Goal: Task Accomplishment & Management: Complete application form

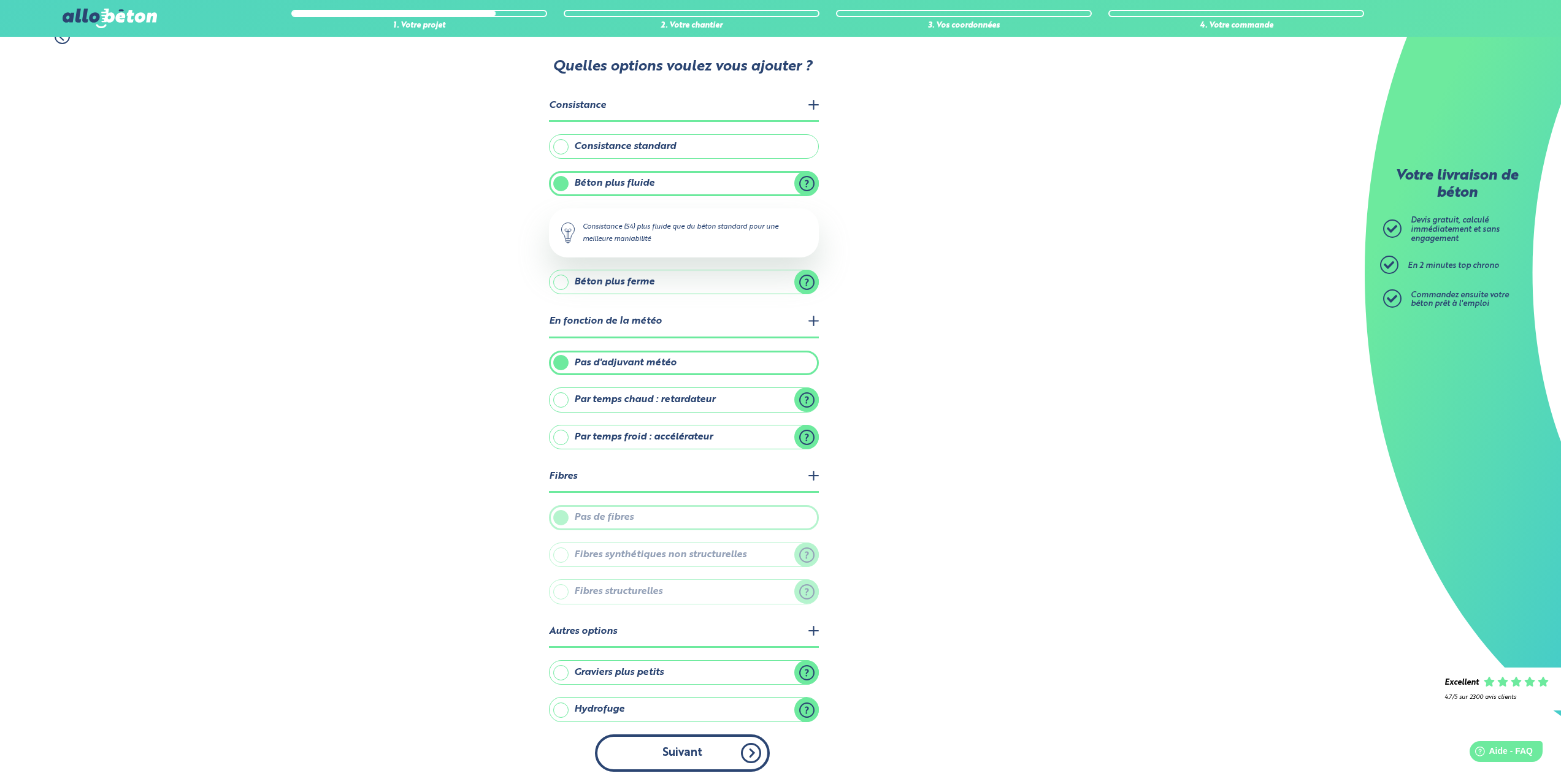
click at [690, 752] on button "Suivant" at bounding box center [682, 753] width 175 height 37
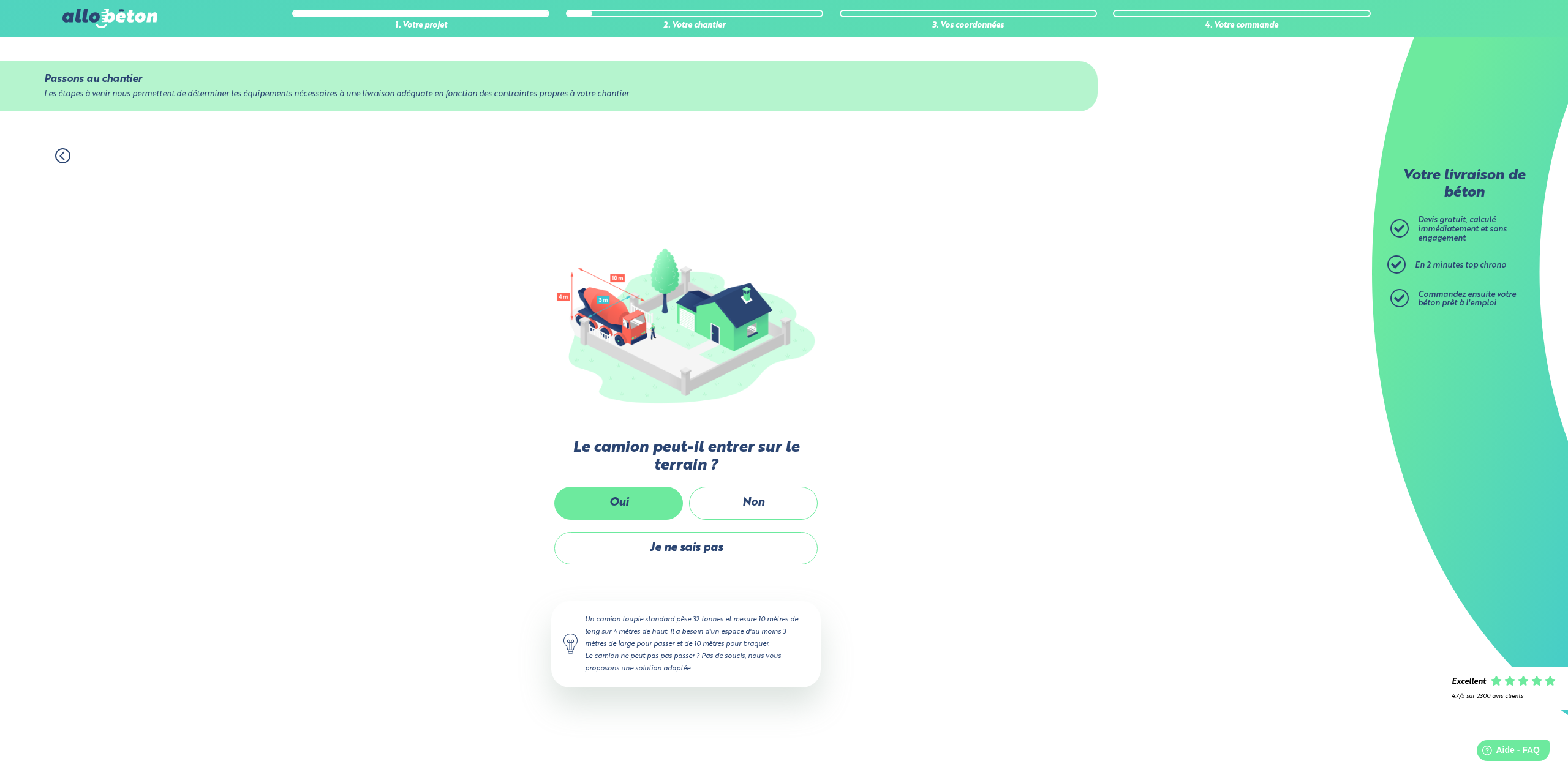
click at [636, 500] on label "Oui" at bounding box center [618, 503] width 129 height 33
click at [0, 0] on input "Oui" at bounding box center [0, 0] width 0 height 0
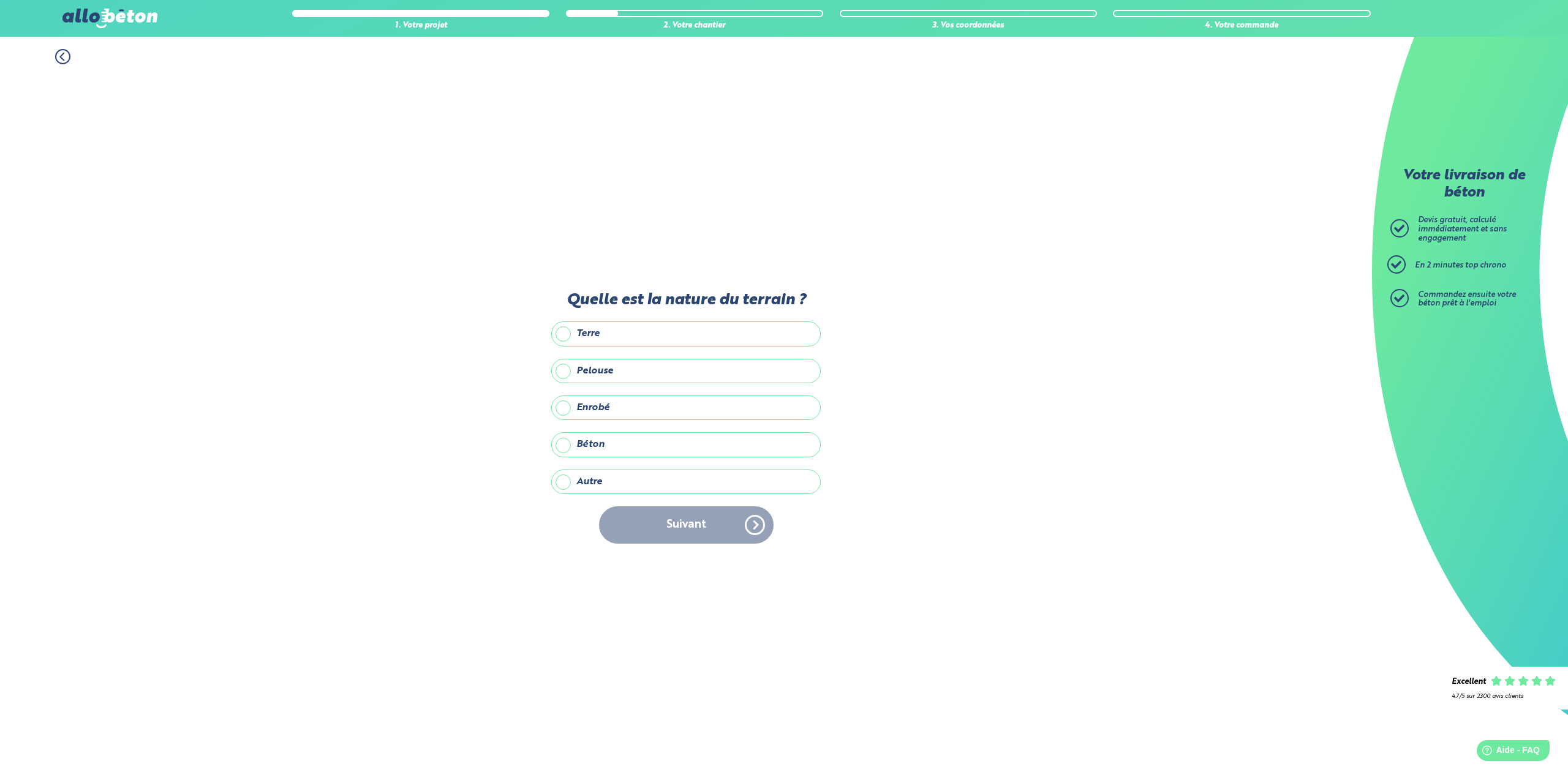
click at [601, 407] on label "Enrobé" at bounding box center [686, 407] width 269 height 24
click at [0, 0] on input "Enrobé" at bounding box center [0, 0] width 0 height 0
click at [695, 518] on button "Suivant" at bounding box center [686, 525] width 175 height 37
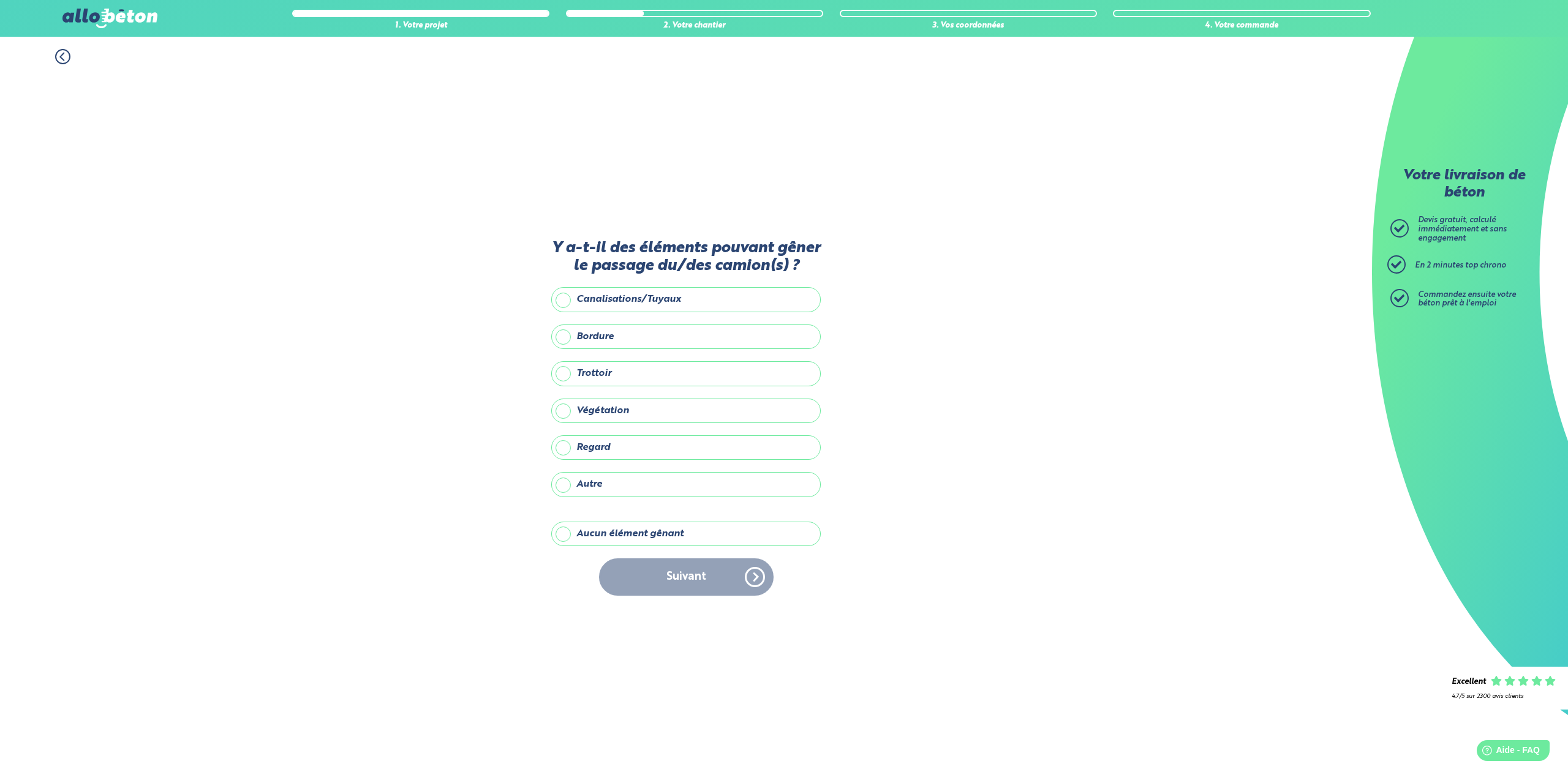
click at [630, 525] on label "Aucun élément gênant" at bounding box center [686, 534] width 269 height 24
click at [0, 0] on input "Aucun élément gênant" at bounding box center [0, 0] width 0 height 0
click at [669, 571] on button "Suivant" at bounding box center [686, 577] width 175 height 37
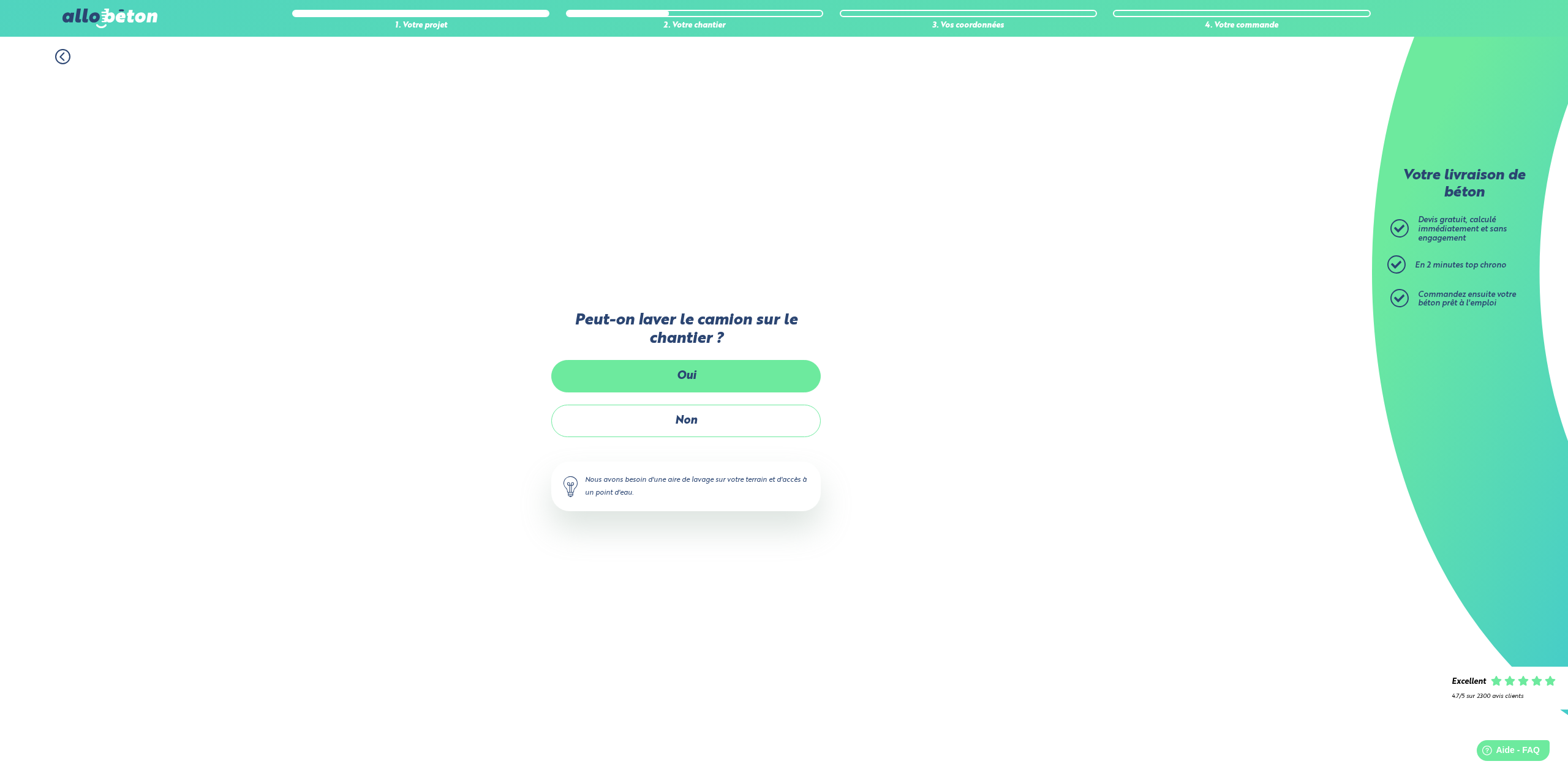
click at [704, 372] on label "Oui" at bounding box center [686, 376] width 269 height 33
click at [0, 0] on input "Oui" at bounding box center [0, 0] width 0 height 0
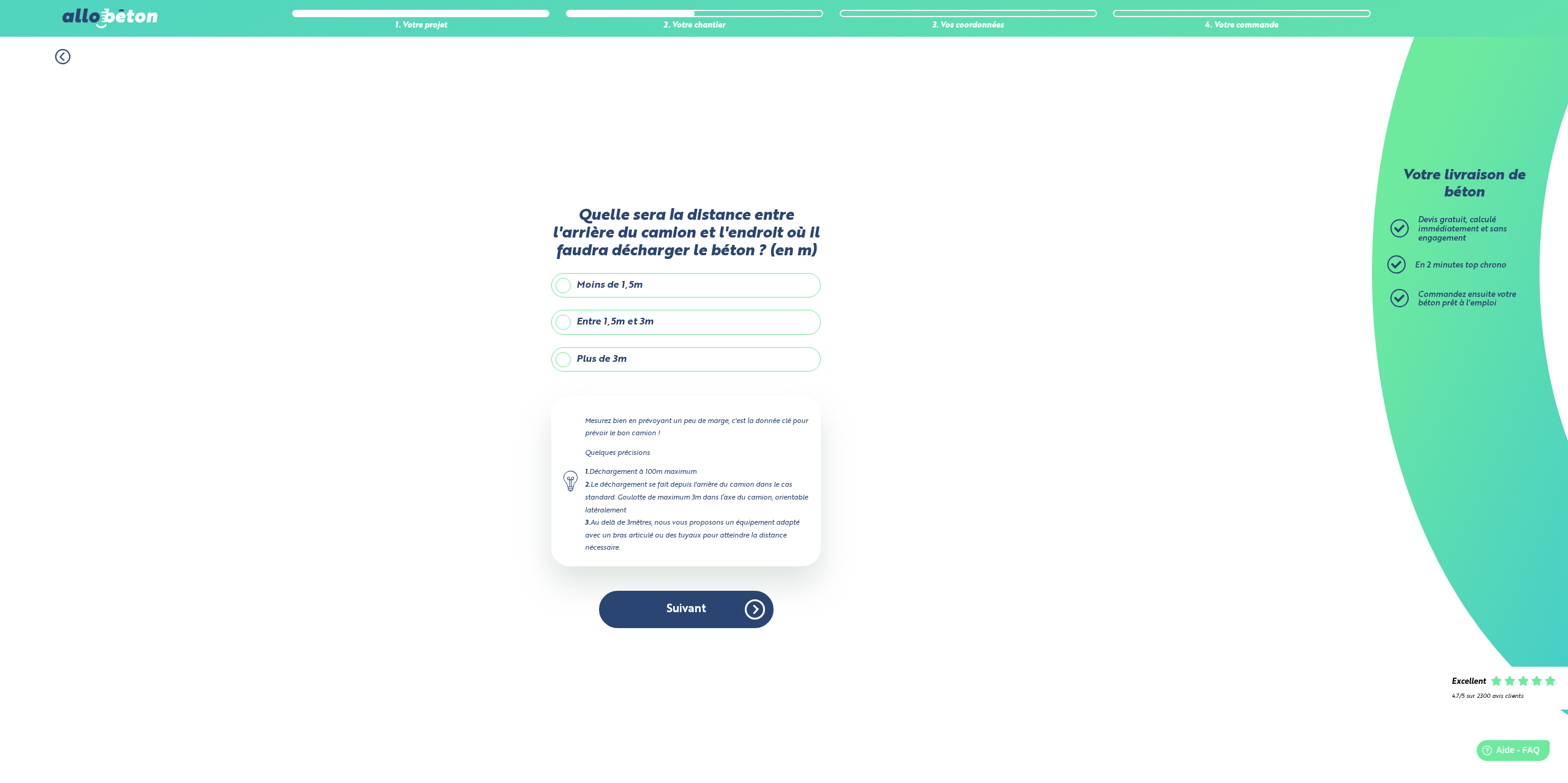
click at [614, 326] on label "Entre 1,5m et 3m" at bounding box center [686, 322] width 269 height 24
click at [0, 0] on input "Entre 1,5m et 3m" at bounding box center [0, 0] width 0 height 0
click at [678, 600] on button "Suivant" at bounding box center [686, 610] width 175 height 37
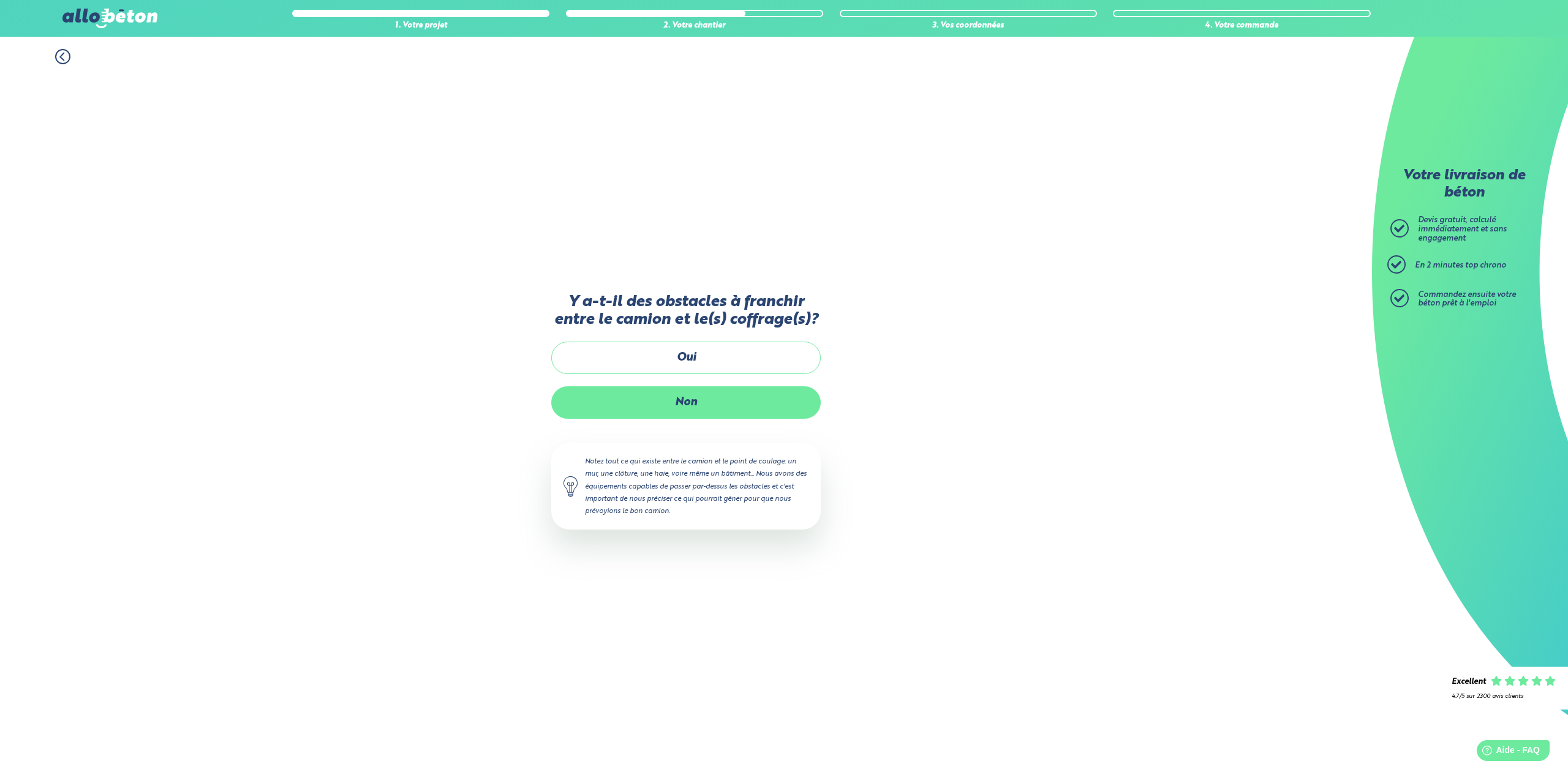
click at [684, 402] on label "Non" at bounding box center [686, 402] width 269 height 33
click at [0, 0] on input "Non" at bounding box center [0, 0] width 0 height 0
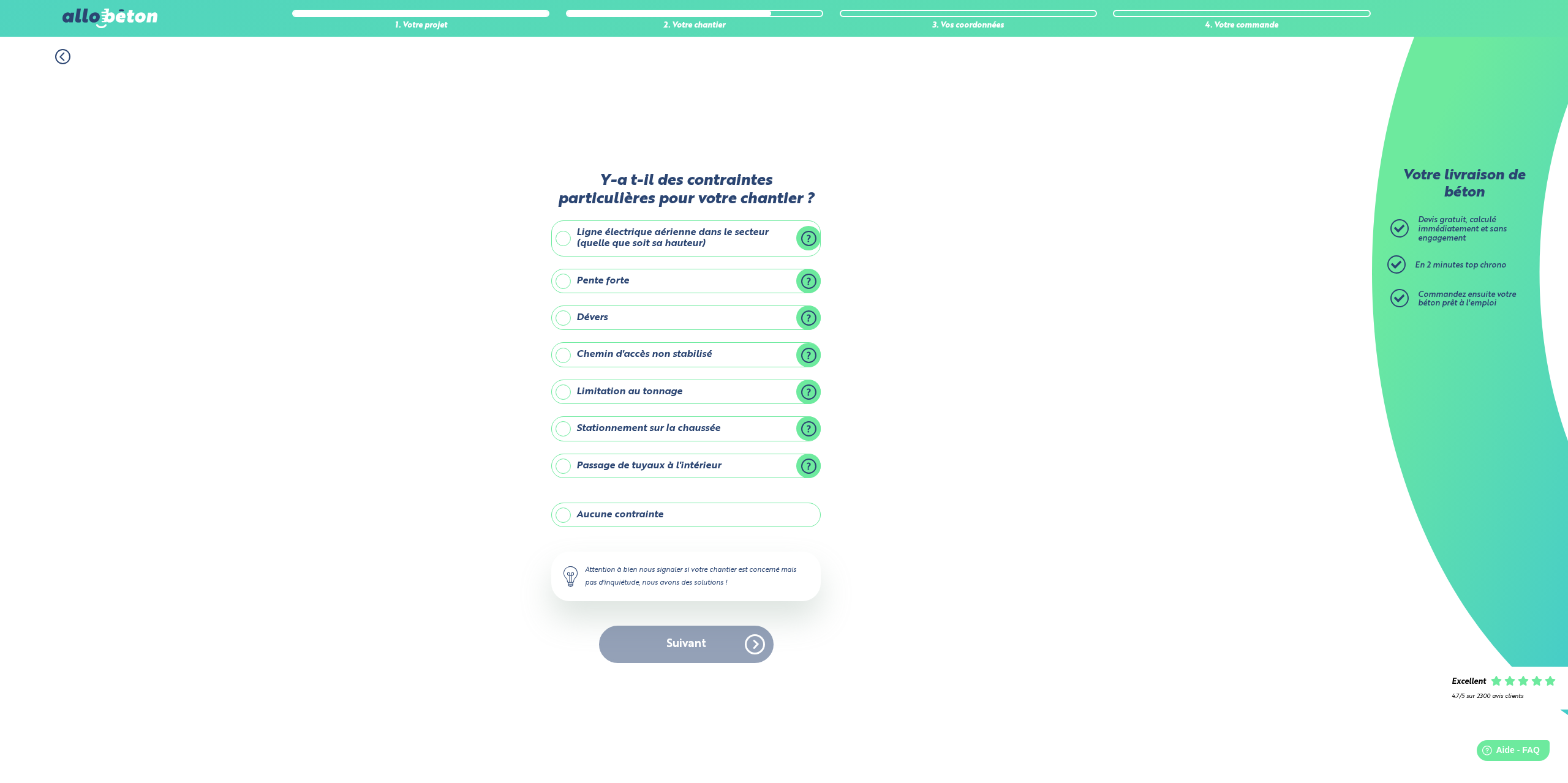
click at [626, 518] on label "Aucune contrainte" at bounding box center [686, 515] width 269 height 24
click at [0, 0] on input "Aucune contrainte" at bounding box center [0, 0] width 0 height 0
click at [669, 646] on button "Suivant" at bounding box center [686, 644] width 175 height 37
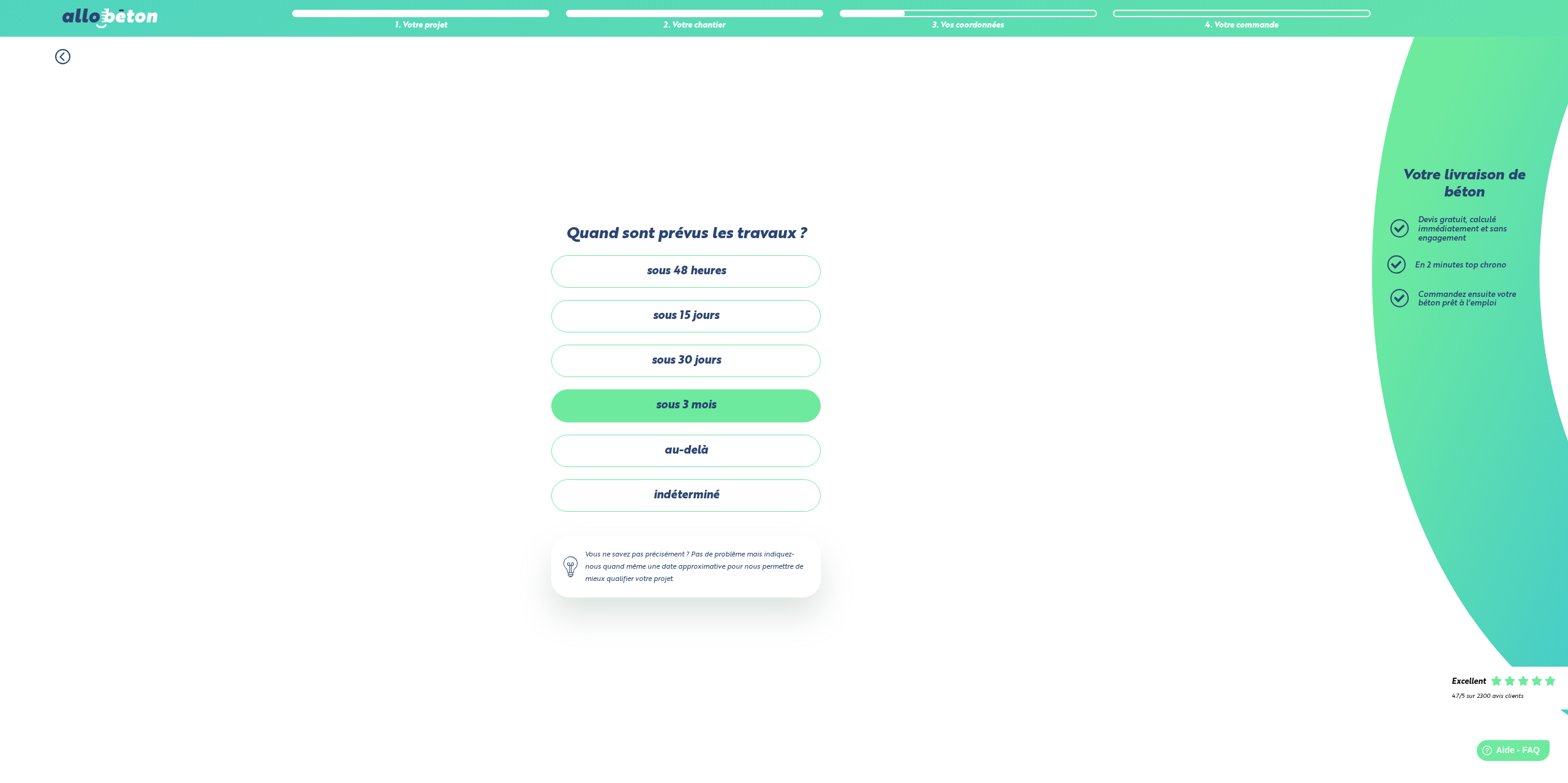
click at [697, 406] on label "sous 3 mois" at bounding box center [686, 406] width 269 height 33
click at [0, 0] on input "sous 3 mois" at bounding box center [0, 0] width 0 height 0
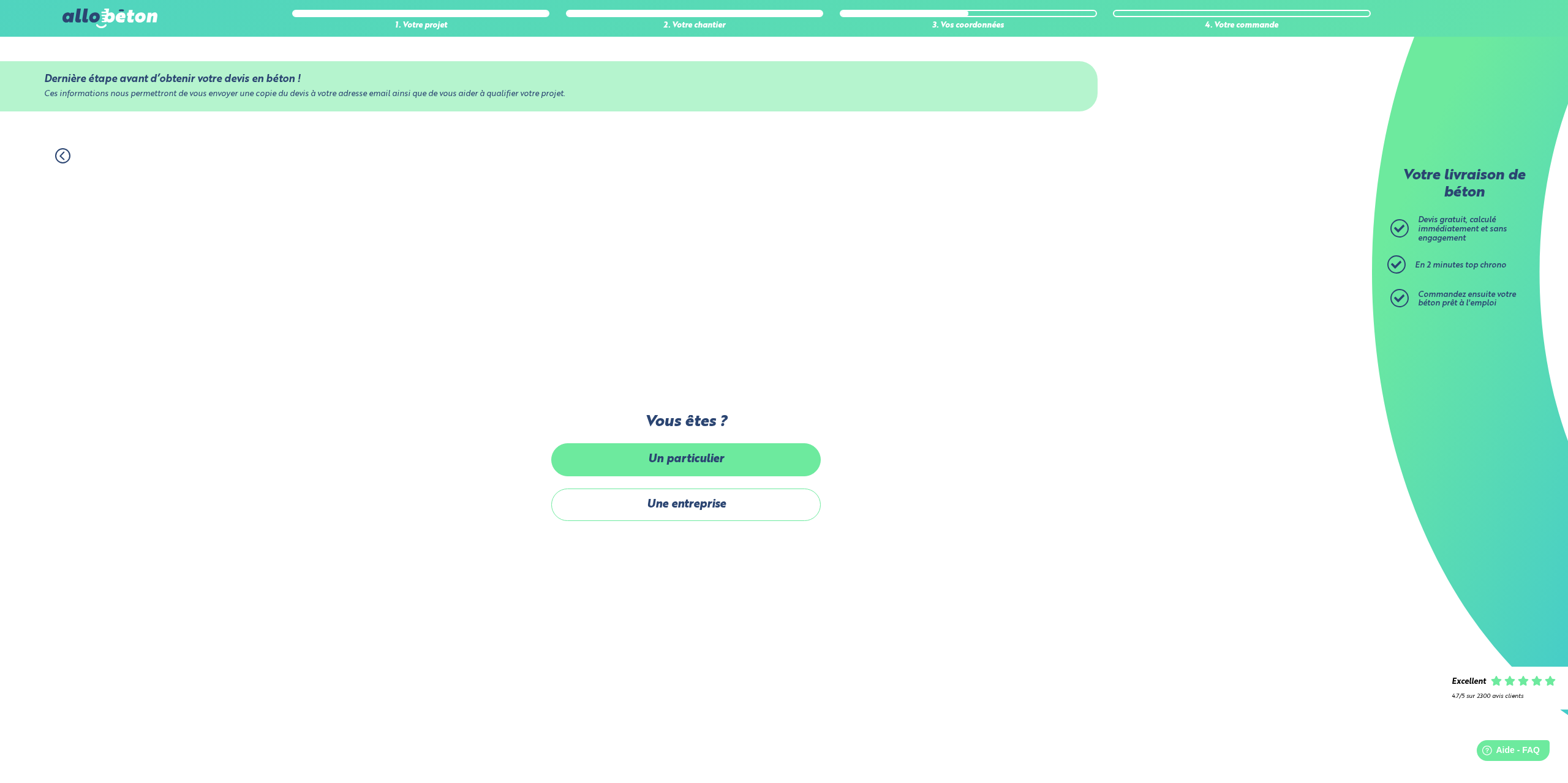
click at [711, 455] on label "Un particulier" at bounding box center [686, 459] width 269 height 33
click at [0, 0] on input "Un particulier" at bounding box center [0, 0] width 0 height 0
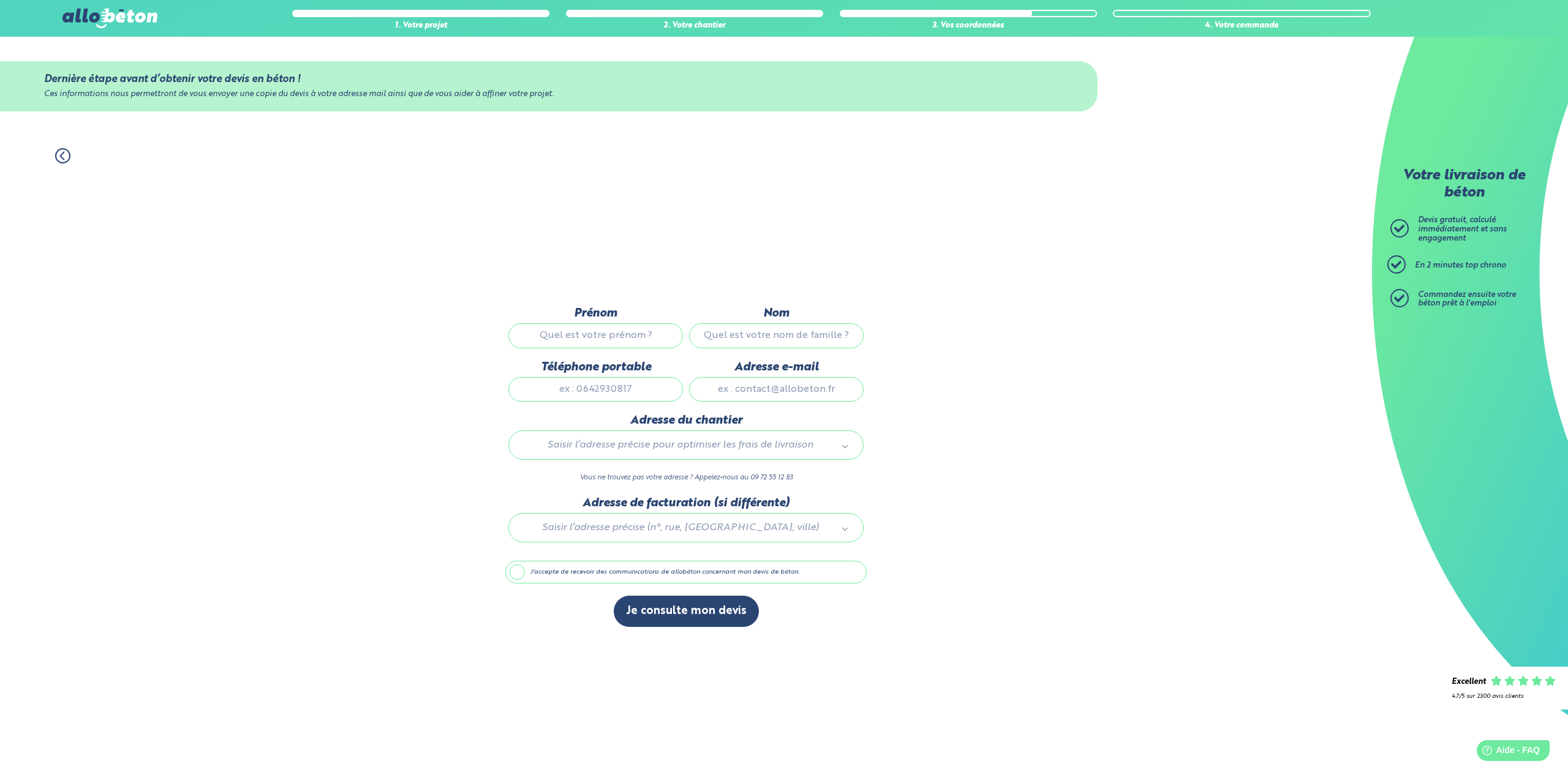
click at [631, 332] on input "Prénom" at bounding box center [596, 335] width 175 height 24
type input "nelson"
type input "gavaland"
type input "0678535800"
type input "nelson.gavaland@gmail.com"
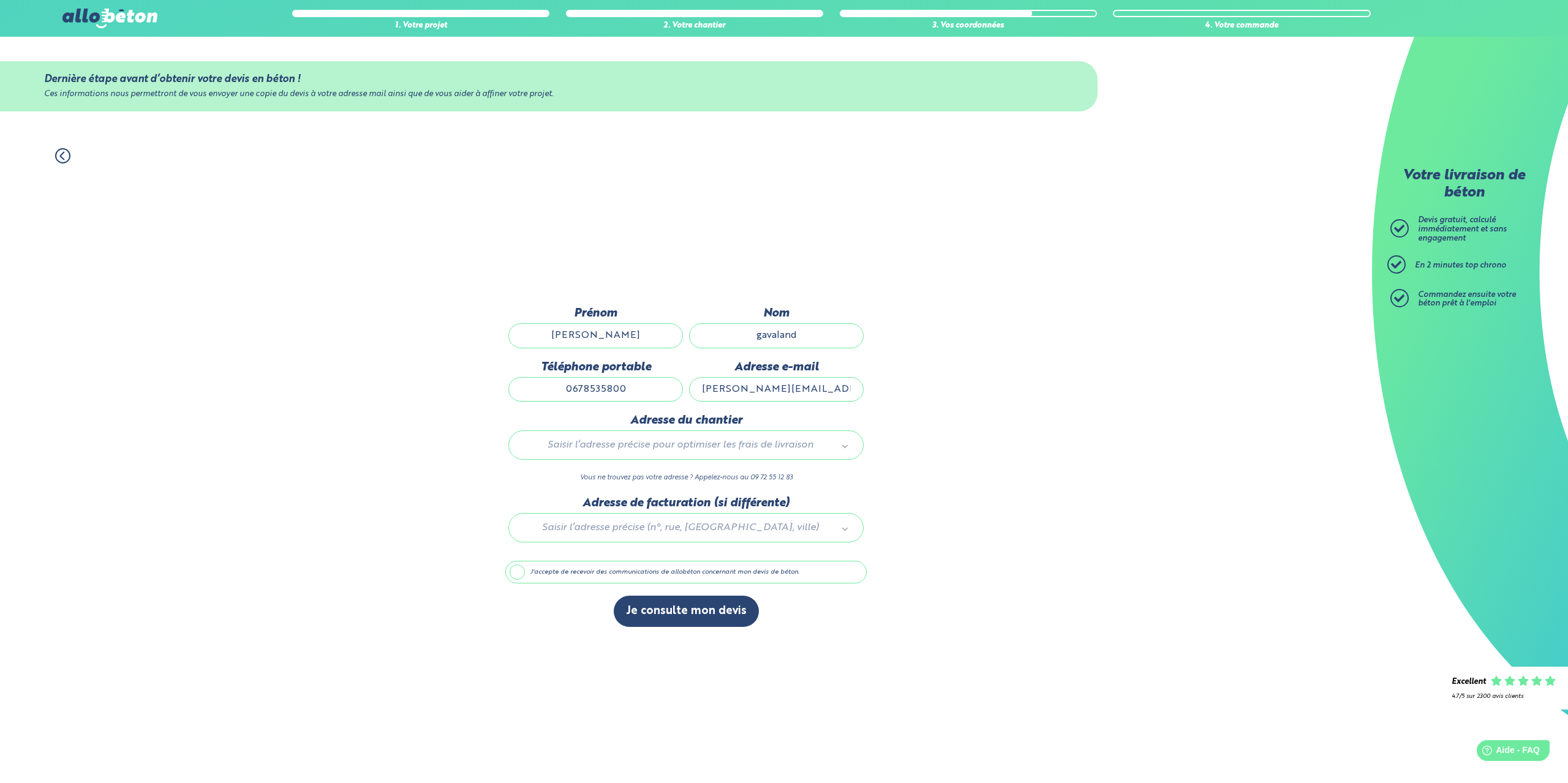
type input "9 Rue Sainte-Bernadette"
click at [526, 569] on label "J'accepte de recevoir des communications de allobéton concernant mon devis de b…" at bounding box center [686, 573] width 361 height 23
click at [0, 0] on input "J'accepte de recevoir des communications de allobéton concernant mon devis de b…" at bounding box center [0, 0] width 0 height 0
click at [518, 567] on label "J'accepte de recevoir des communications de allobéton concernant mon devis de b…" at bounding box center [686, 573] width 361 height 23
click at [0, 0] on input "J'accepte de recevoir des communications de allobéton concernant mon devis de b…" at bounding box center [0, 0] width 0 height 0
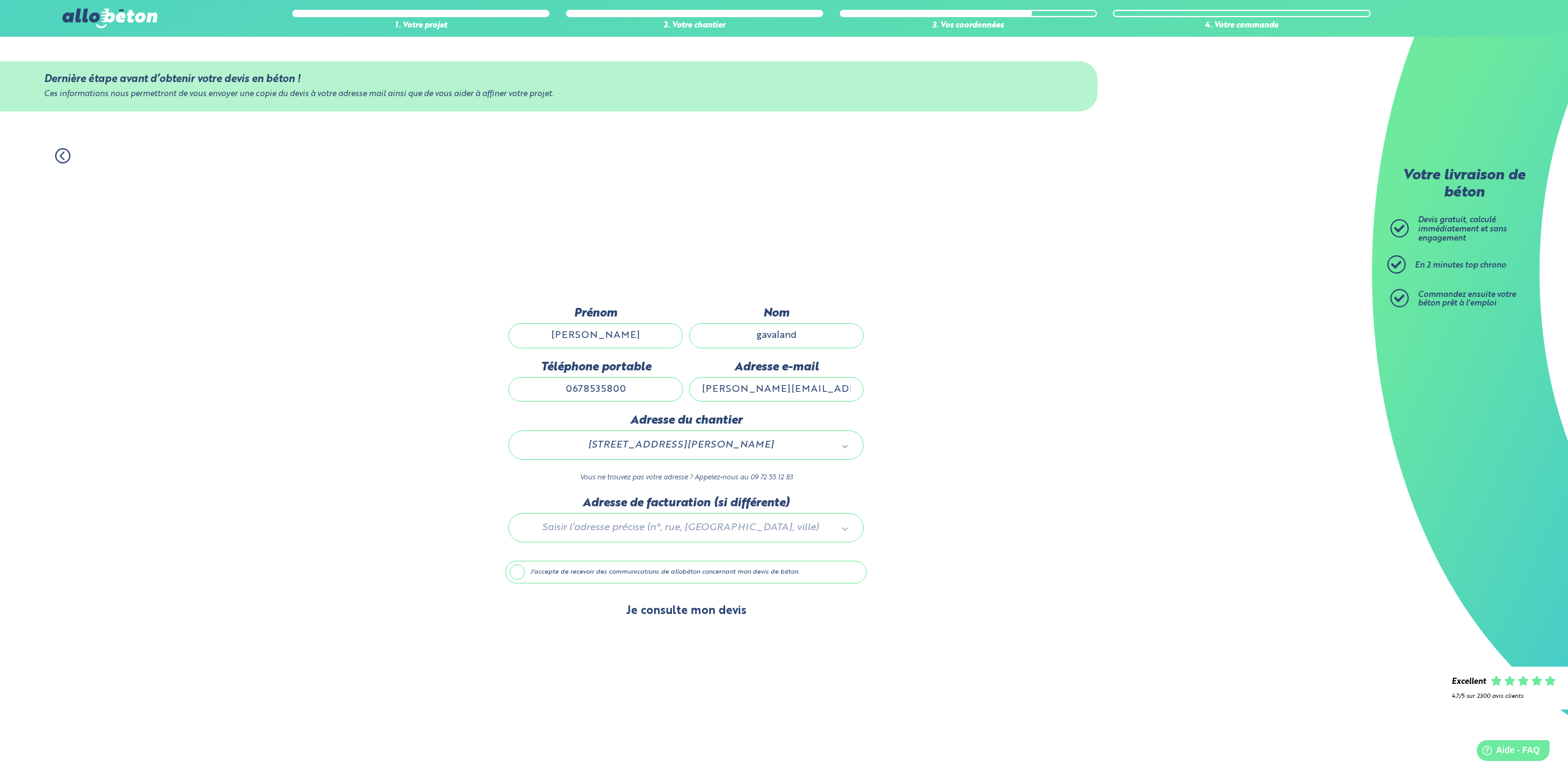
click at [703, 611] on button "Je consulte mon devis" at bounding box center [686, 612] width 145 height 31
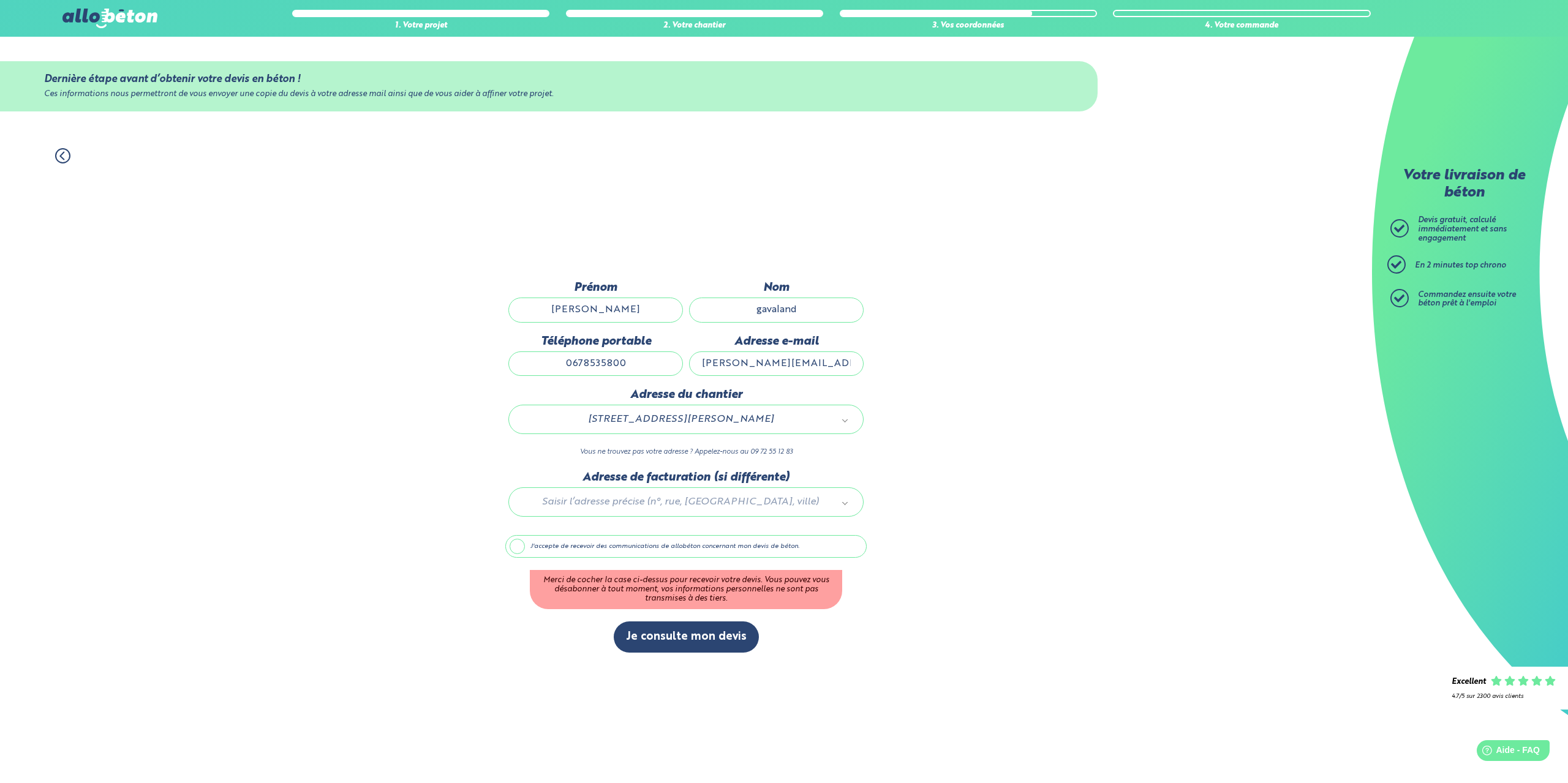
click at [518, 548] on label "J'accepte de recevoir des communications de allobéton concernant mon devis de b…" at bounding box center [686, 547] width 361 height 23
click at [0, 0] on input "J'accepte de recevoir des communications de allobéton concernant mon devis de b…" at bounding box center [0, 0] width 0 height 0
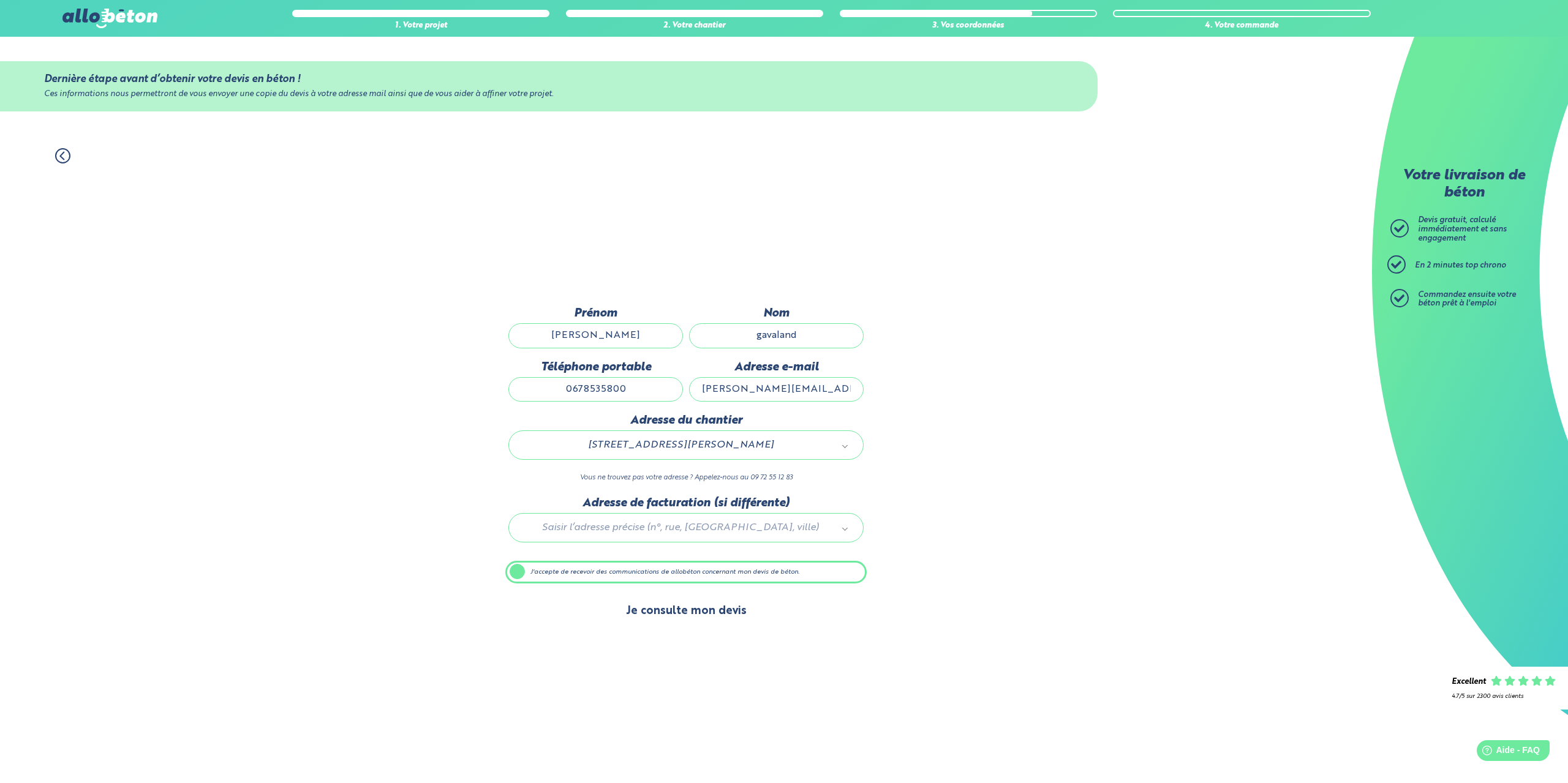
click at [709, 614] on button "Je consulte mon devis" at bounding box center [686, 612] width 145 height 31
